Goal: Find specific page/section: Find specific page/section

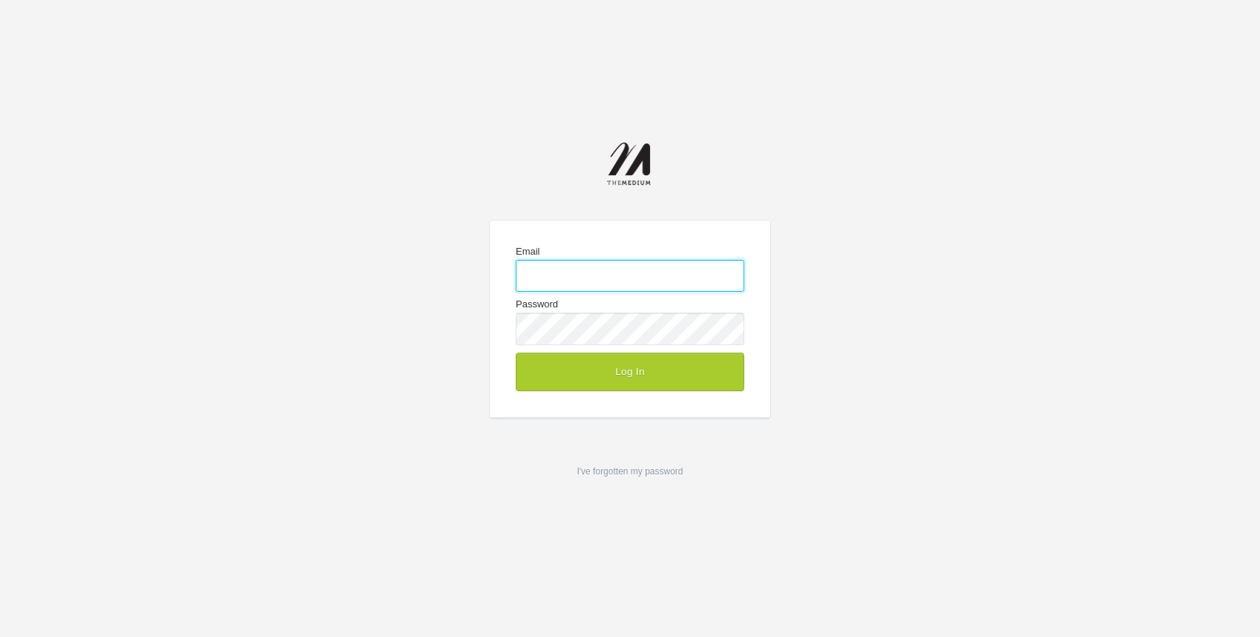
type input "[PERSON_NAME][EMAIL_ADDRESS][DOMAIN_NAME]"
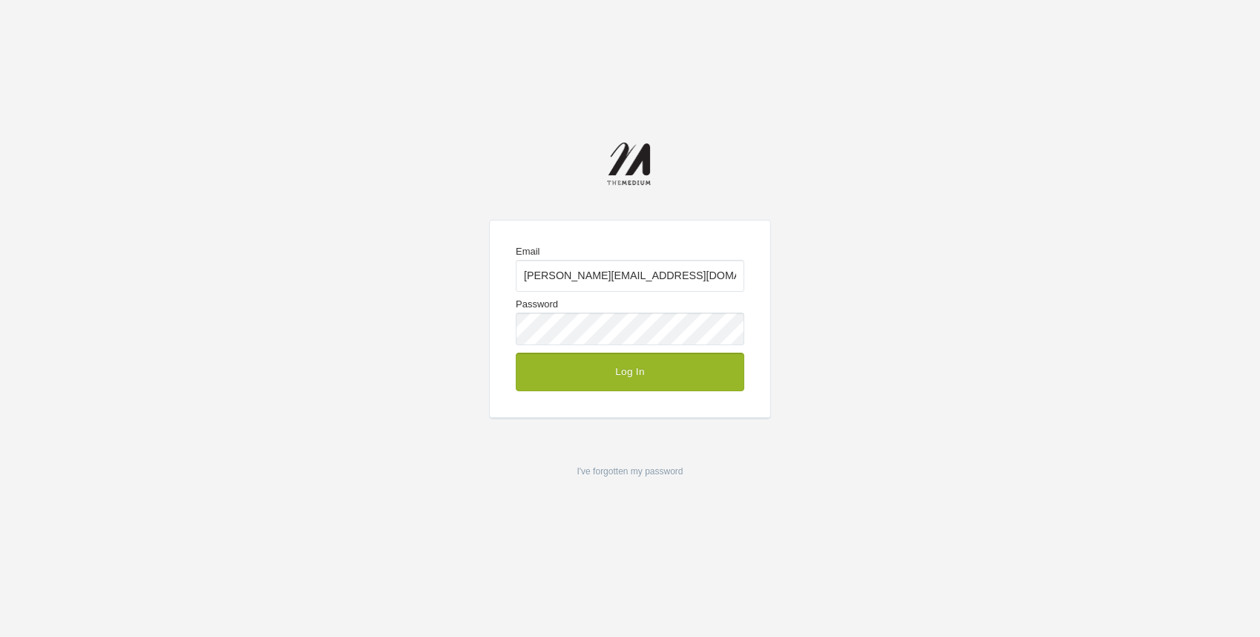
click at [583, 378] on button "Log In" at bounding box center [630, 371] width 229 height 39
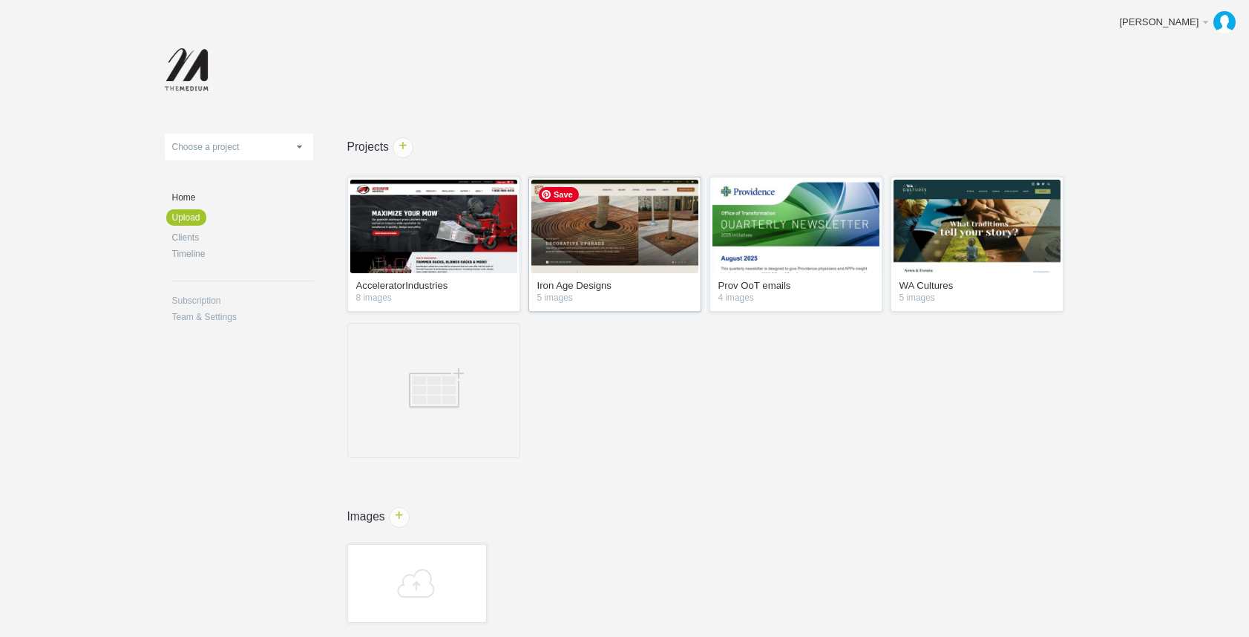
click at [653, 224] on img at bounding box center [614, 227] width 167 height 94
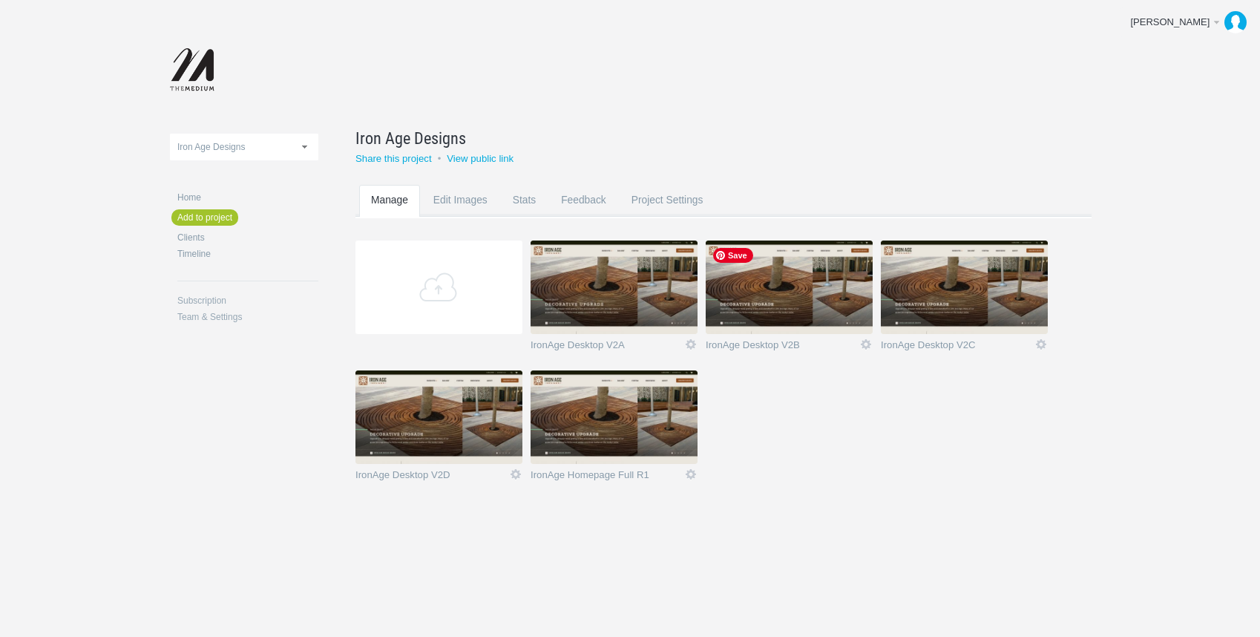
click at [795, 289] on img at bounding box center [789, 287] width 167 height 94
